Goal: Use online tool/utility: Utilize a website feature to perform a specific function

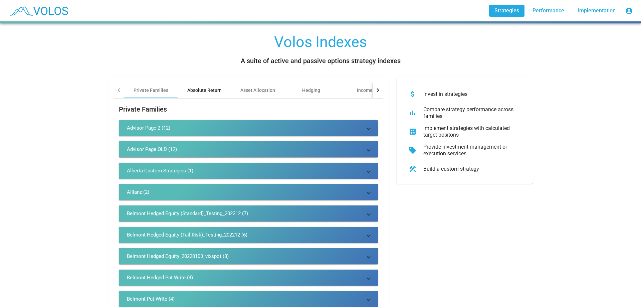
click at [204, 87] on div "Absolute Return" at bounding box center [204, 90] width 34 height 7
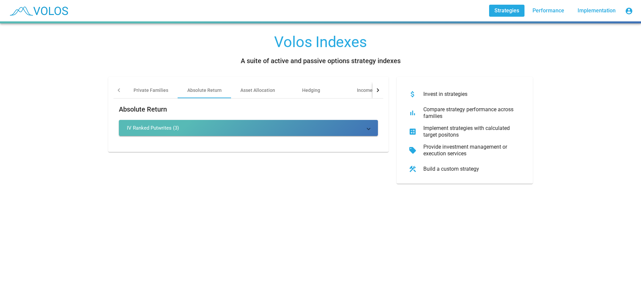
click at [168, 130] on div "IV Ranked Putwrites (3)" at bounding box center [153, 128] width 52 height 7
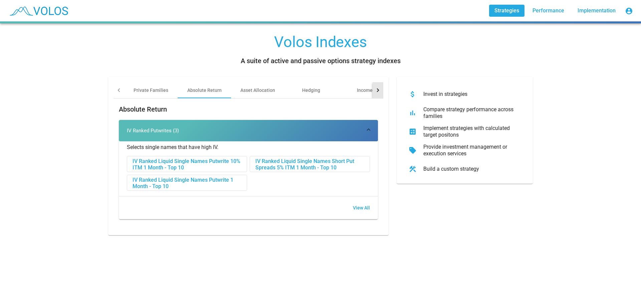
click at [377, 93] on div at bounding box center [378, 90] width 11 height 16
click at [342, 96] on div "Other" at bounding box center [347, 90] width 53 height 16
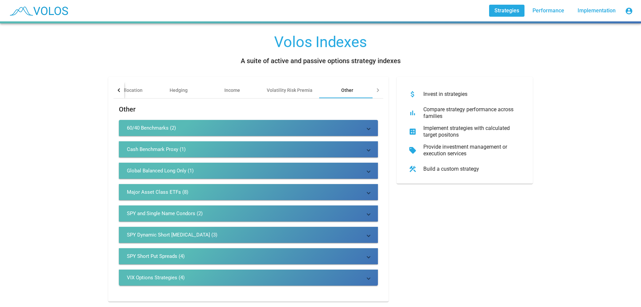
scroll to position [5, 0]
click at [227, 212] on mat-expansion-panel-header "SPY and Single Name Condors (2)" at bounding box center [248, 213] width 259 height 16
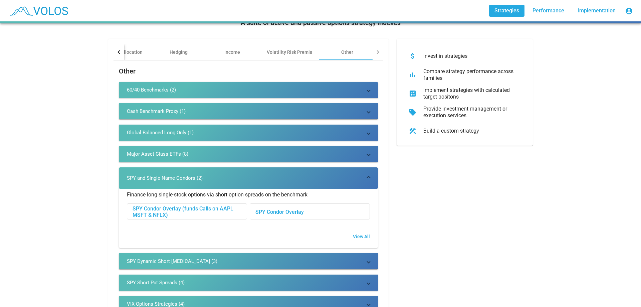
scroll to position [38, 0]
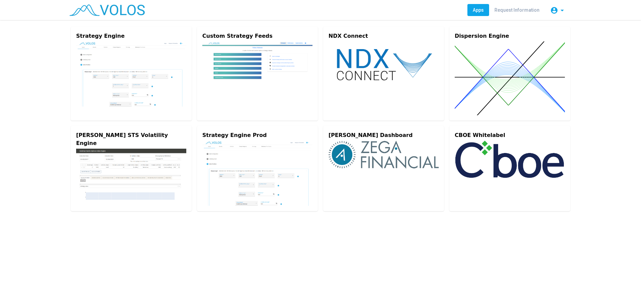
click at [152, 70] on img at bounding box center [131, 73] width 110 height 65
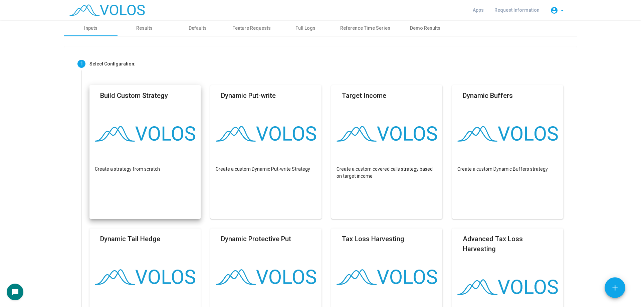
click at [121, 113] on mat-card "Build Custom Strategy Create a strategy from scratch" at bounding box center [145, 152] width 111 height 134
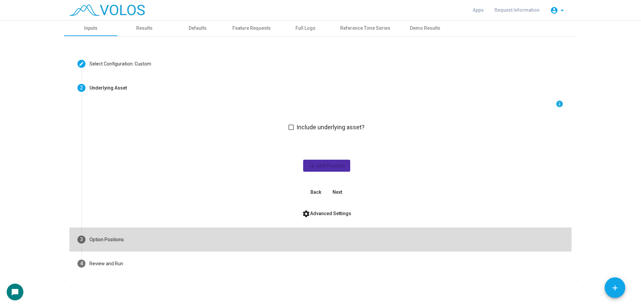
click at [151, 232] on mat-step-header "3 Option Positions" at bounding box center [320, 240] width 502 height 24
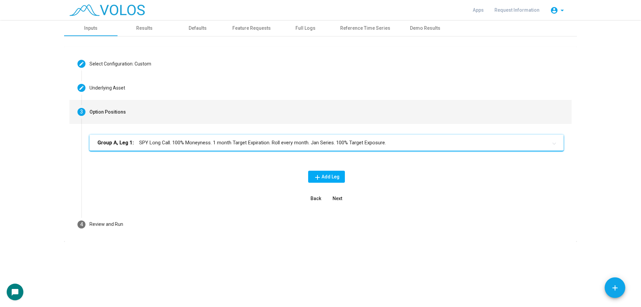
click at [193, 141] on mat-panel-title "Group A, Leg 1: SPY Long Call. 100% Moneyness. 1 month Target Expiration. Roll …" at bounding box center [323, 143] width 450 height 8
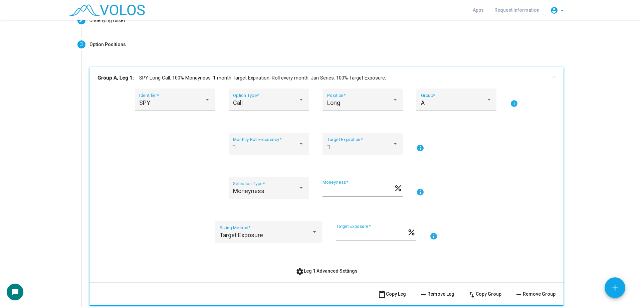
scroll to position [67, 0]
click at [169, 155] on div "1 Monthly Roll Frequency * 1 Target Expiration * info" at bounding box center [327, 148] width 458 height 30
click at [134, 76] on mat-panel-title "Group A, Leg 1: SPY Long Call. 100% Moneyness. 1 month Target Expiration. Roll …" at bounding box center [323, 79] width 450 height 8
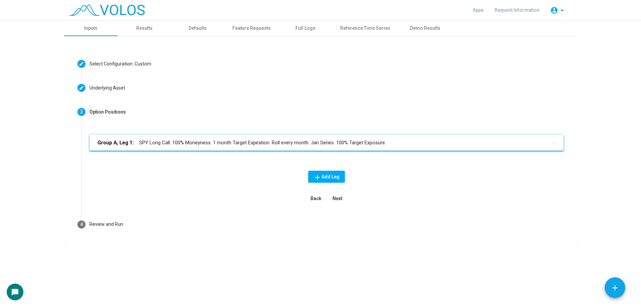
scroll to position [0, 0]
